Goal: Task Accomplishment & Management: Complete application form

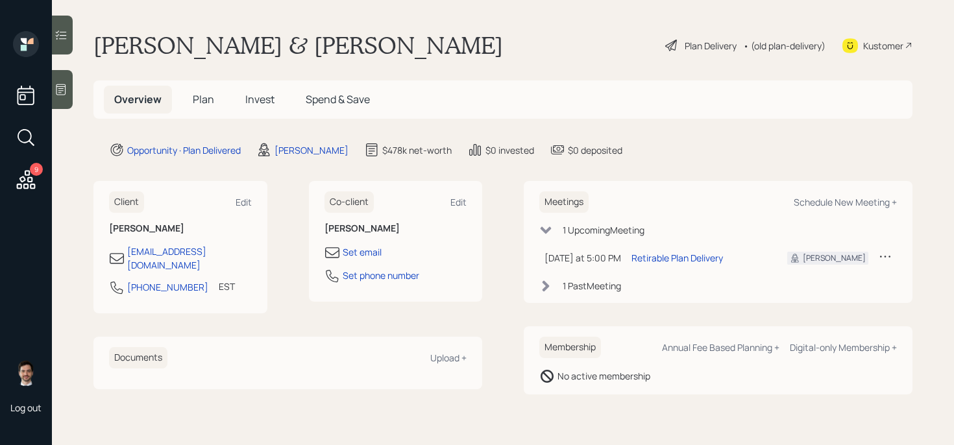
click at [711, 50] on div "Plan Delivery" at bounding box center [711, 46] width 52 height 14
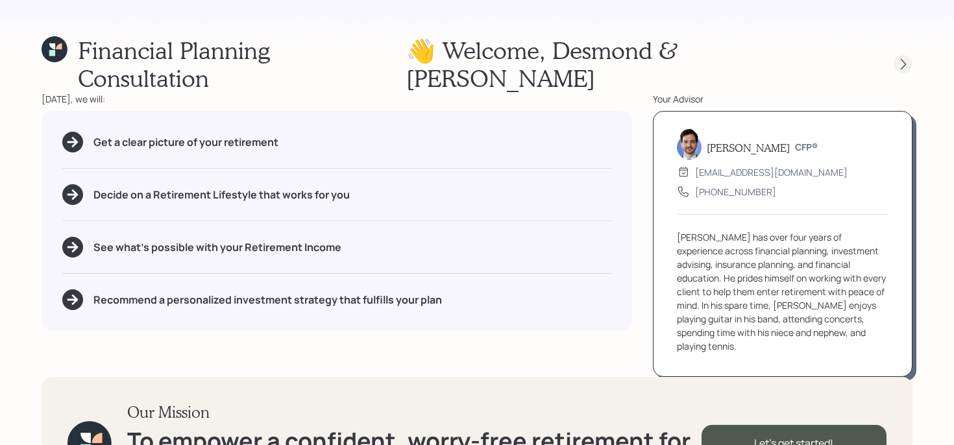
click at [904, 59] on icon at bounding box center [903, 64] width 5 height 11
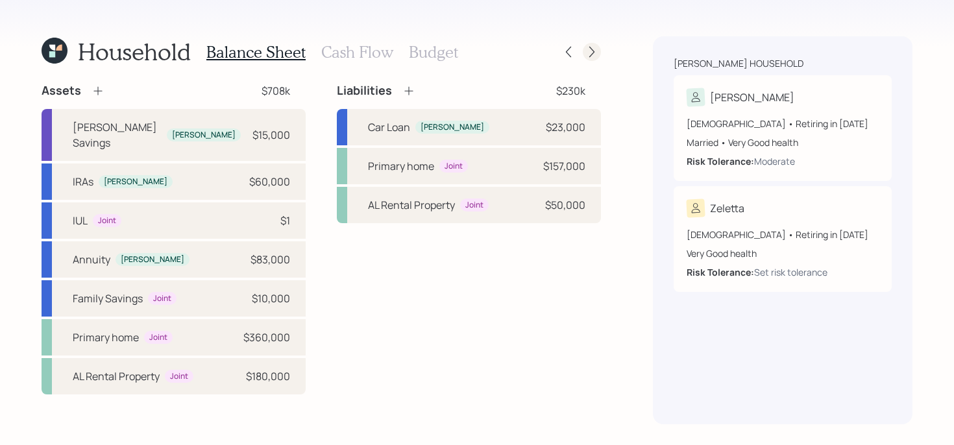
click at [589, 51] on icon at bounding box center [592, 51] width 13 height 13
